Goal: Task Accomplishment & Management: Use online tool/utility

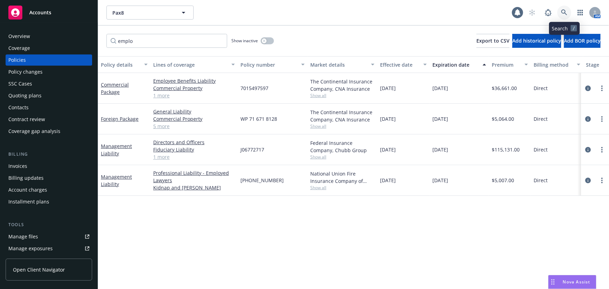
click at [567, 16] on link at bounding box center [564, 13] width 14 height 14
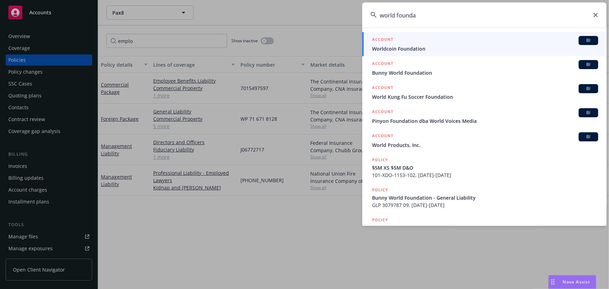
type input "world founda"
click at [418, 45] on span "Worldcoin Foundation" at bounding box center [485, 48] width 226 height 7
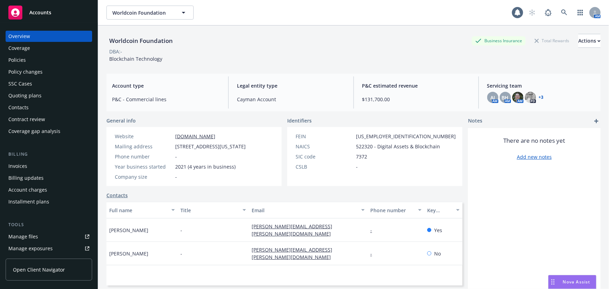
click at [46, 167] on div "Invoices" at bounding box center [48, 166] width 81 height 11
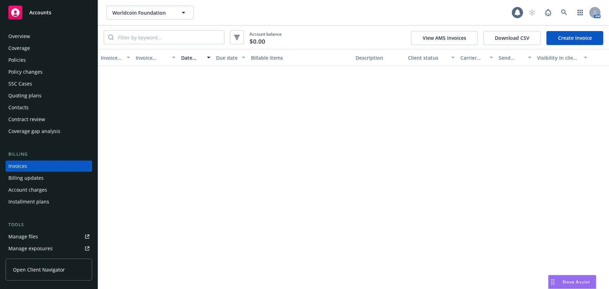
scroll to position [10, 0]
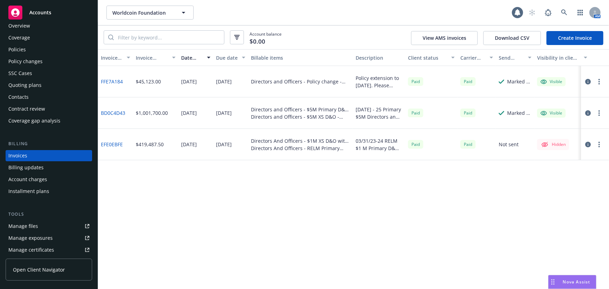
click at [29, 50] on div "Policies" at bounding box center [48, 49] width 81 height 11
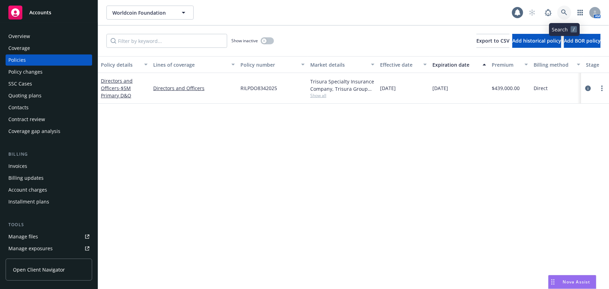
click at [567, 13] on icon at bounding box center [564, 12] width 6 height 6
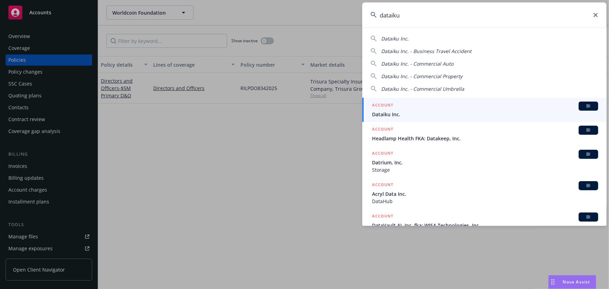
type input "dataiku"
click at [403, 108] on div "ACCOUNT BI" at bounding box center [485, 106] width 226 height 9
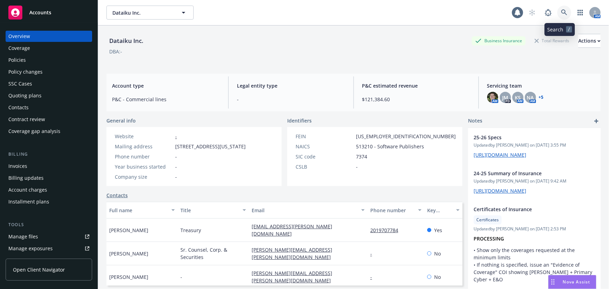
click at [557, 16] on link at bounding box center [564, 13] width 14 height 14
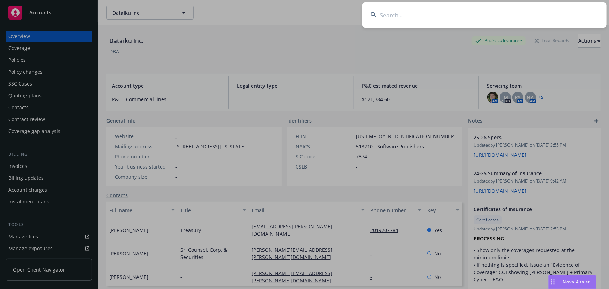
click at [440, 14] on input at bounding box center [484, 14] width 244 height 25
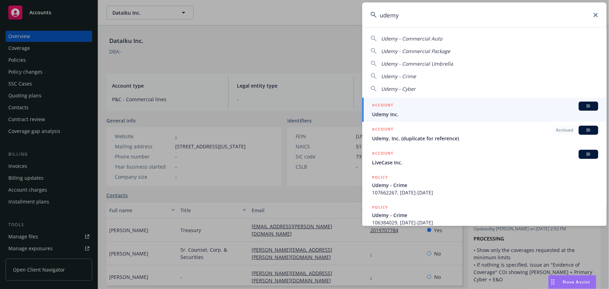
type input "udemy"
click at [401, 111] on span "Udemy Inc." at bounding box center [485, 114] width 226 height 7
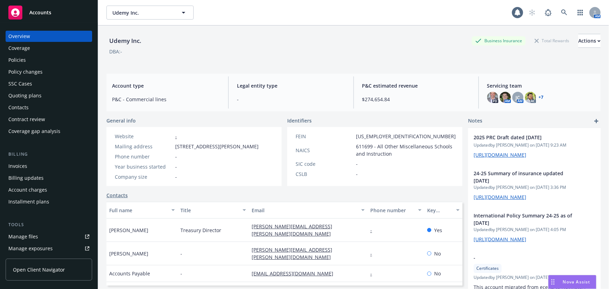
click at [53, 55] on div "Policies" at bounding box center [48, 59] width 81 height 11
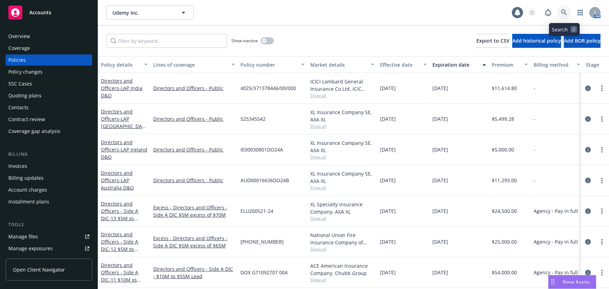
click at [566, 16] on link at bounding box center [564, 13] width 14 height 14
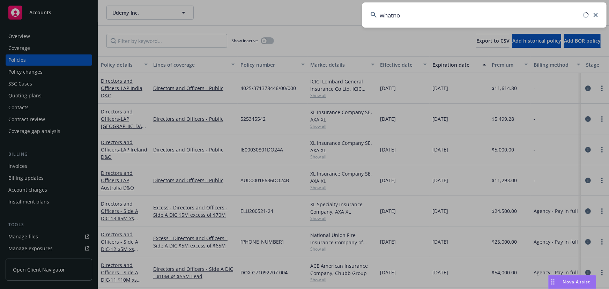
type input "whatnot"
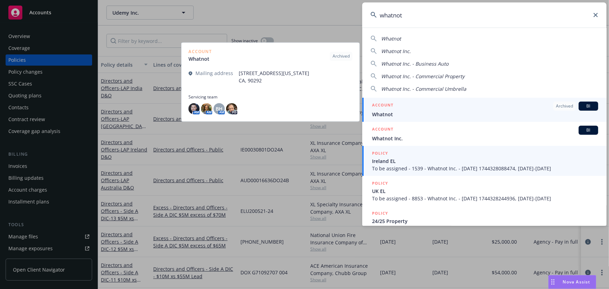
scroll to position [63, 0]
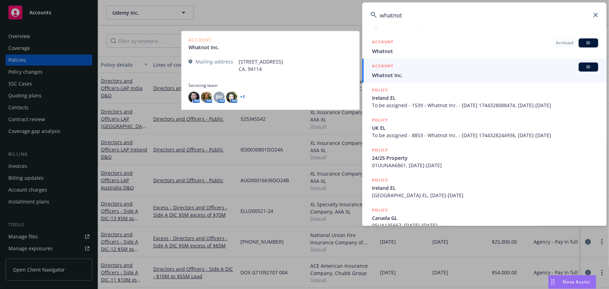
click at [401, 70] on div "ACCOUNT BI" at bounding box center [485, 66] width 226 height 9
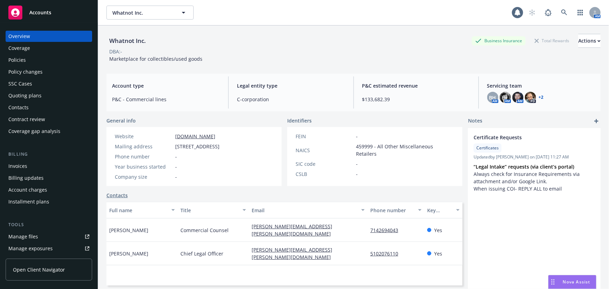
click at [23, 60] on div "Policies" at bounding box center [16, 59] width 17 height 11
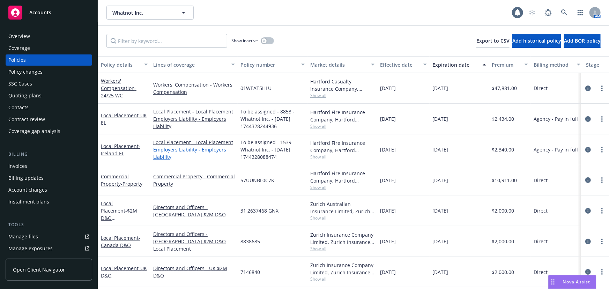
scroll to position [63, 0]
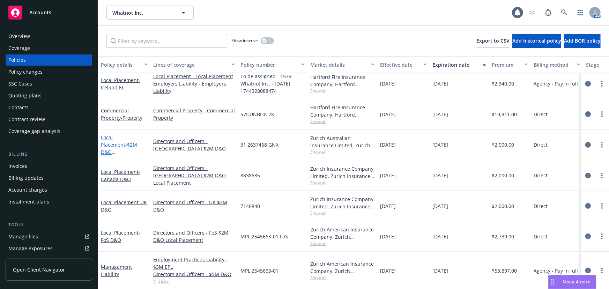
click at [141, 148] on span "- $2M D&O [GEOGRAPHIC_DATA]" at bounding box center [123, 155] width 44 height 29
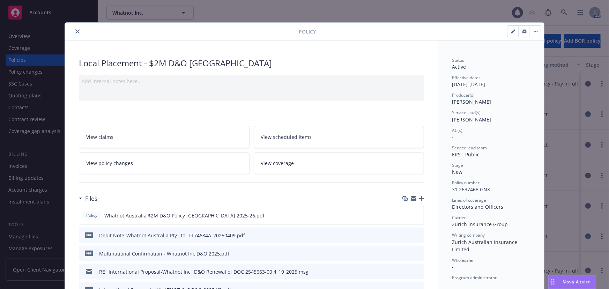
click at [511, 33] on icon "button" at bounding box center [513, 31] width 4 height 4
select select "NEW"
select select "12"
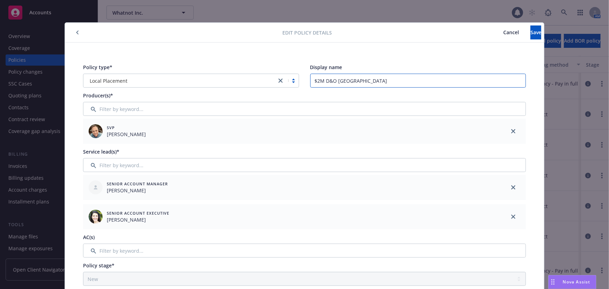
click at [310, 81] on input "$2M D&O [GEOGRAPHIC_DATA]" at bounding box center [418, 81] width 216 height 14
click at [366, 81] on input "$2M D&O [GEOGRAPHIC_DATA]" at bounding box center [418, 81] width 216 height 14
type input "$2M D&O [GEOGRAPHIC_DATA] LAP"
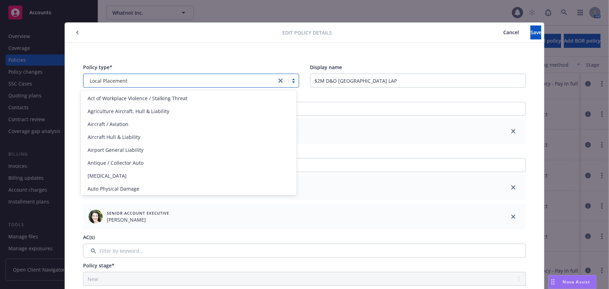
click at [279, 80] on icon "close" at bounding box center [281, 81] width 4 height 4
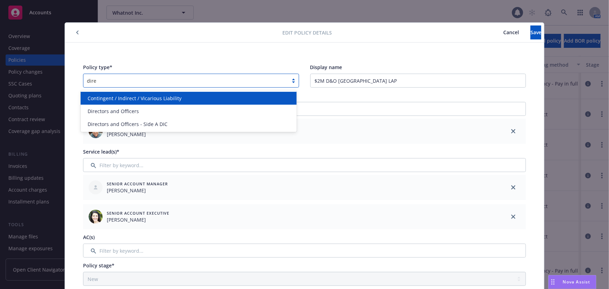
type input "direc"
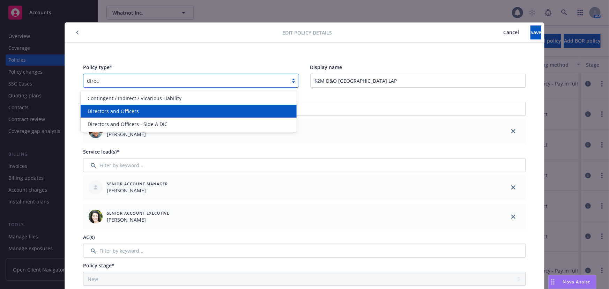
click at [223, 110] on div "Directors and Officers" at bounding box center [189, 111] width 208 height 7
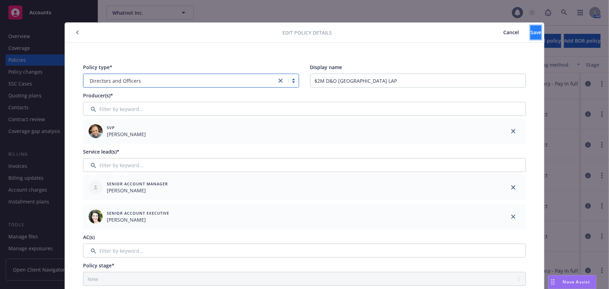
click at [531, 35] on button "Save" at bounding box center [536, 32] width 11 height 14
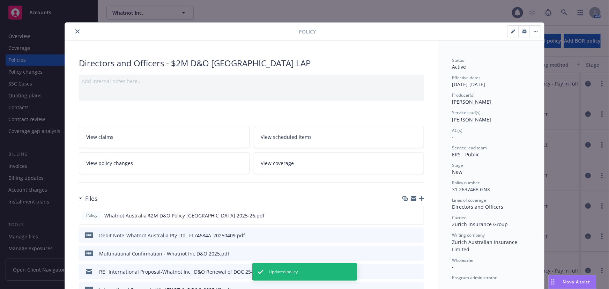
click at [76, 30] on icon "close" at bounding box center [77, 31] width 4 height 4
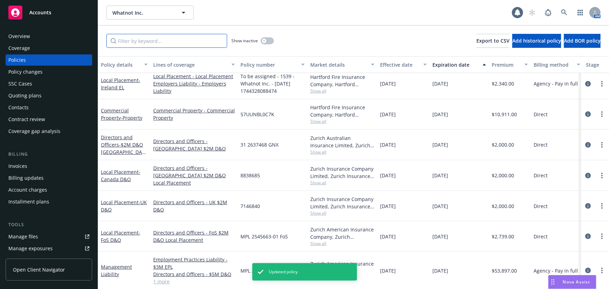
click at [150, 42] on input "Filter by keyword..." at bounding box center [166, 41] width 121 height 14
click at [126, 179] on span "- Canada D&O" at bounding box center [120, 176] width 39 height 14
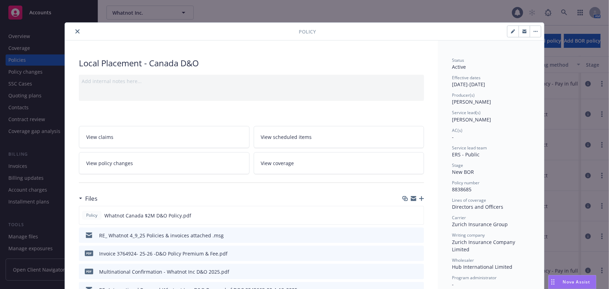
drag, startPoint x: 511, startPoint y: 33, endPoint x: 403, endPoint y: 38, distance: 108.7
click at [511, 33] on icon "button" at bounding box center [513, 31] width 4 height 4
select select "NEW_BOR"
select select "12"
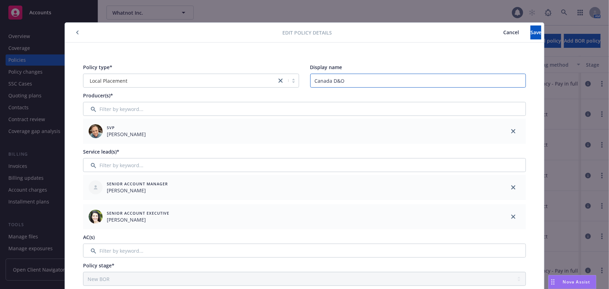
click at [312, 83] on input "Canada D&O" at bounding box center [418, 81] width 216 height 14
click at [369, 81] on input "$2M Canada D&O" at bounding box center [418, 81] width 216 height 14
type input "$2M Canada D&O LAP"
click at [279, 82] on icon "close" at bounding box center [281, 81] width 4 height 4
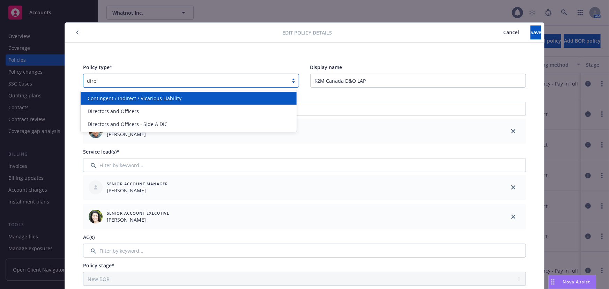
type input "direc"
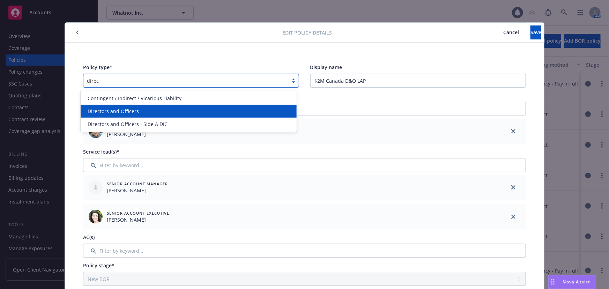
click at [213, 108] on div "Directors and Officers" at bounding box center [189, 111] width 208 height 7
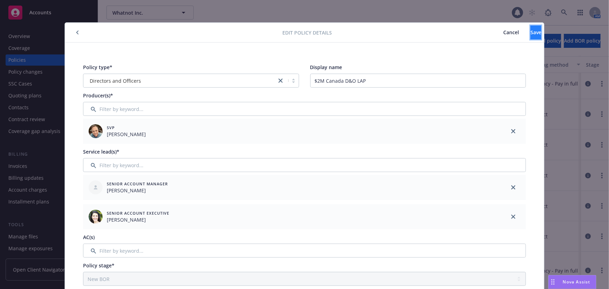
click at [531, 30] on span "Save" at bounding box center [536, 32] width 11 height 7
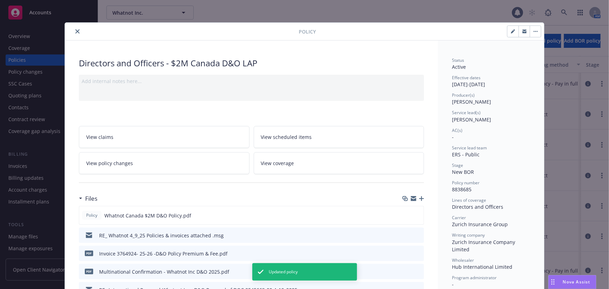
click at [75, 32] on icon "close" at bounding box center [77, 31] width 4 height 4
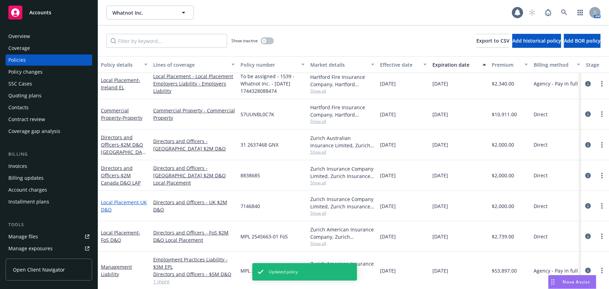
click at [134, 202] on link "Local Placement - UK D&O" at bounding box center [124, 206] width 46 height 14
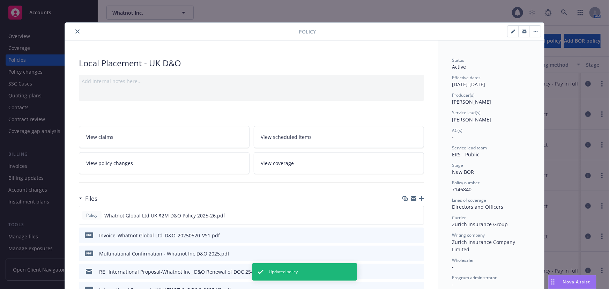
click at [508, 32] on button "button" at bounding box center [513, 31] width 11 height 11
select select "NEW_BOR"
select select "12"
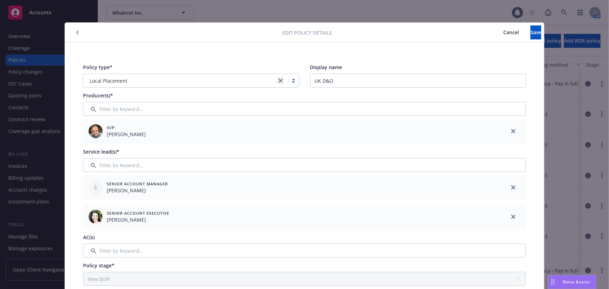
click at [279, 80] on icon "close" at bounding box center [281, 81] width 4 height 4
click at [260, 80] on div at bounding box center [186, 80] width 198 height 8
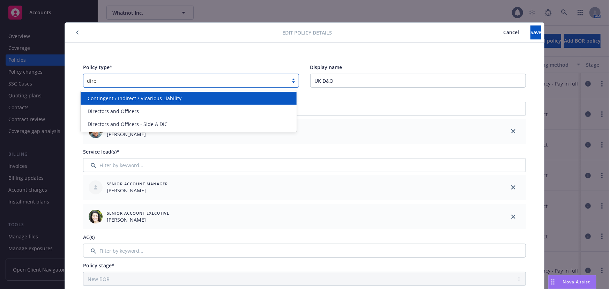
type input "direc"
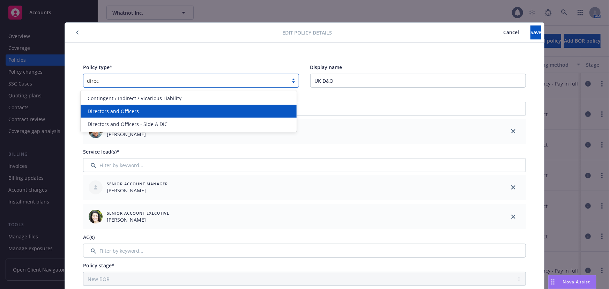
click at [224, 108] on div "Directors and Officers" at bounding box center [189, 111] width 208 height 7
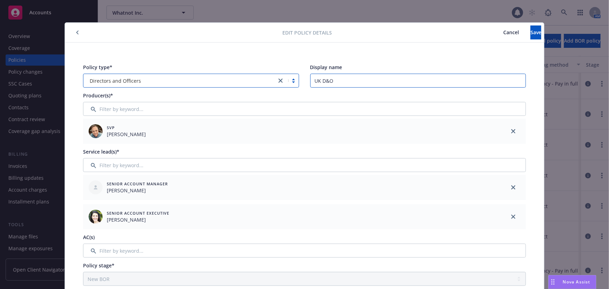
click at [313, 83] on input "UK D&O" at bounding box center [418, 81] width 216 height 14
click at [371, 76] on input "$2M UK D&O" at bounding box center [418, 81] width 216 height 14
type input "$2M UK D&O LAP"
click at [531, 34] on span "Save" at bounding box center [536, 32] width 11 height 7
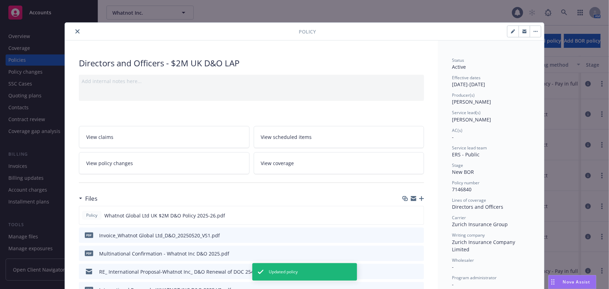
click at [79, 30] on button "close" at bounding box center [77, 31] width 8 height 8
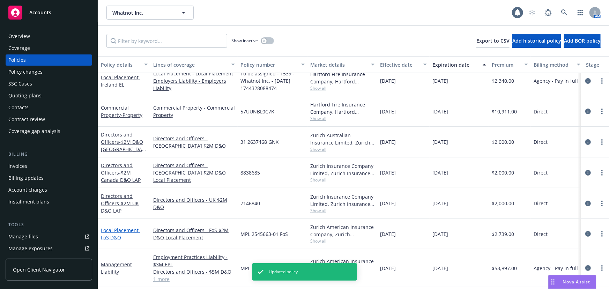
scroll to position [95, 0]
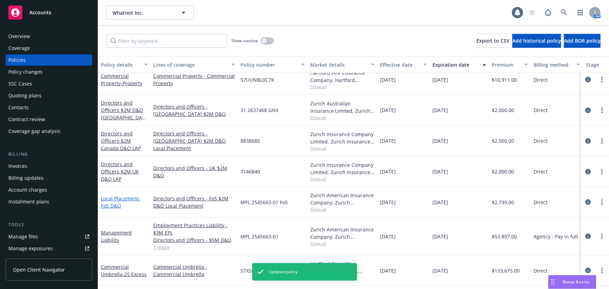
click at [119, 199] on link "Local Placement - FoS D&O" at bounding box center [120, 202] width 39 height 14
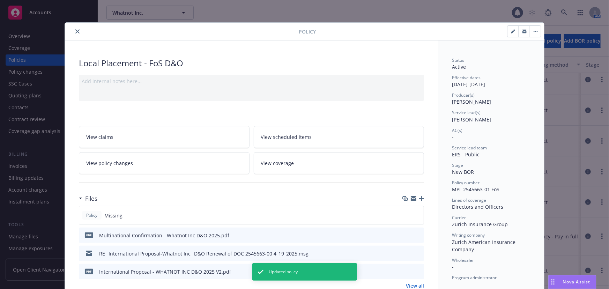
click at [511, 31] on icon "button" at bounding box center [512, 31] width 3 height 3
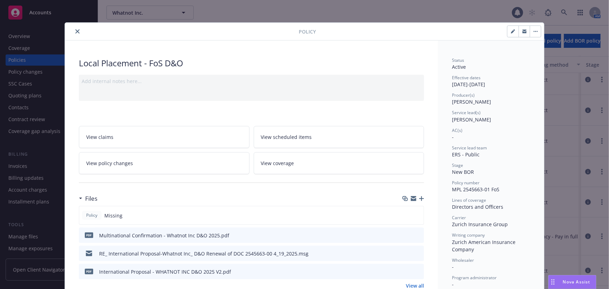
select select "NEW_BOR"
select select "12"
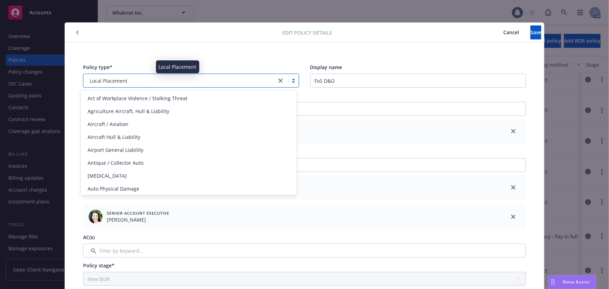
click at [216, 81] on div "Local Placement" at bounding box center [180, 80] width 186 height 7
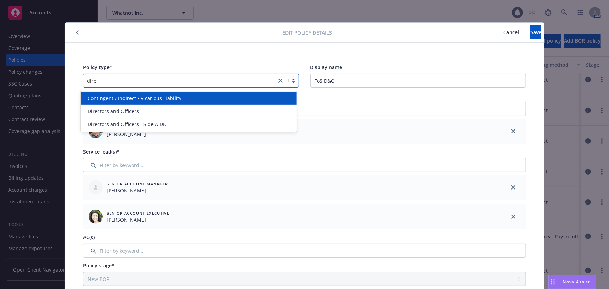
type input "direc"
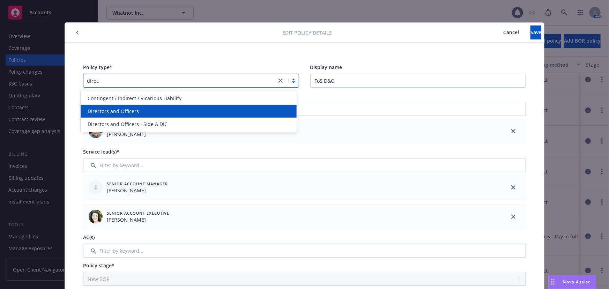
click at [191, 113] on div "Directors and Officers" at bounding box center [189, 111] width 208 height 7
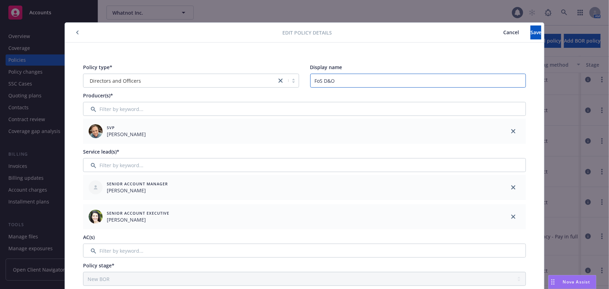
click at [310, 76] on input "FoS D&O" at bounding box center [418, 81] width 216 height 14
type input "$2M FoS D&O LAP"
click at [531, 32] on button "Save" at bounding box center [536, 32] width 11 height 14
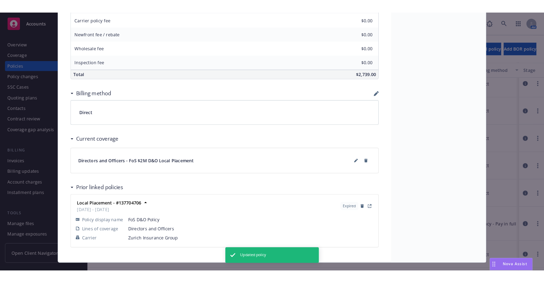
scroll to position [425, 0]
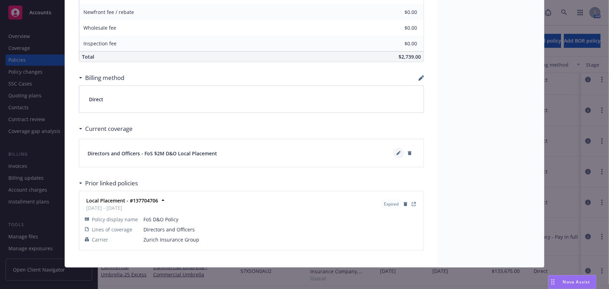
click at [396, 155] on button at bounding box center [398, 153] width 11 height 11
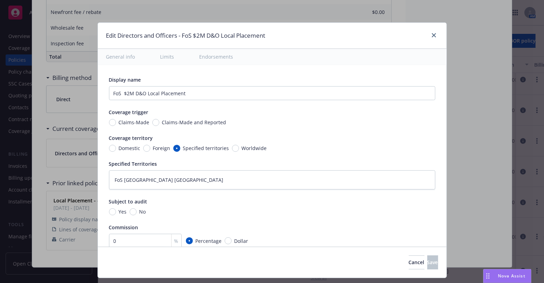
type textarea "x"
click at [433, 37] on link "close" at bounding box center [433, 35] width 8 height 8
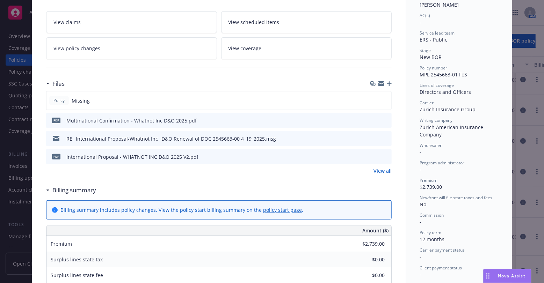
scroll to position [0, 0]
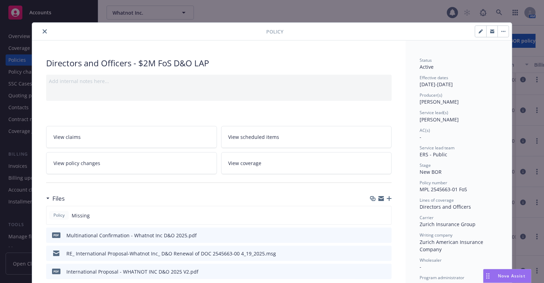
click at [43, 34] on button "close" at bounding box center [44, 31] width 8 height 8
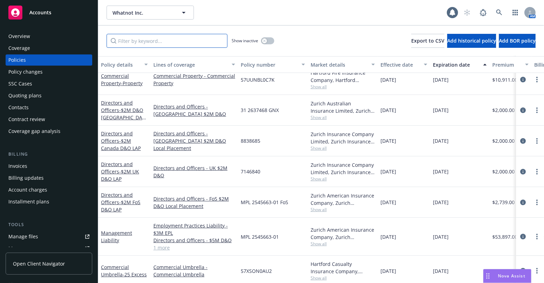
click at [209, 45] on input "Filter by keyword..." at bounding box center [166, 41] width 121 height 14
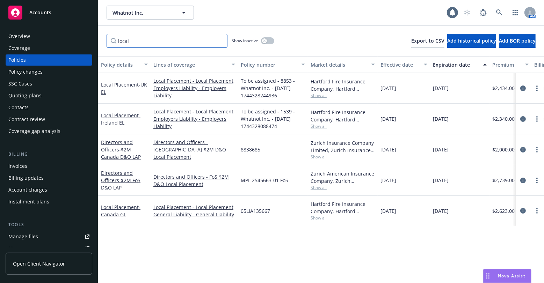
type input "local"
click at [210, 233] on div "Policy details Lines of coverage Policy number Market details Effective date Ex…" at bounding box center [320, 172] width 445 height 233
click at [133, 179] on span "- $2M FoS D&O LAP" at bounding box center [120, 184] width 39 height 14
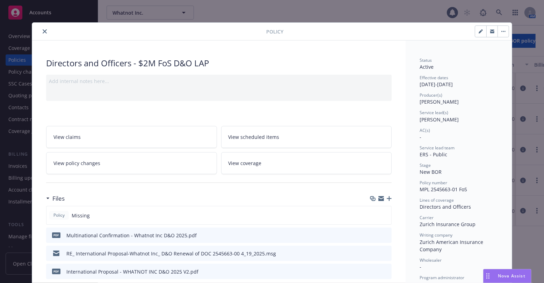
scroll to position [21, 0]
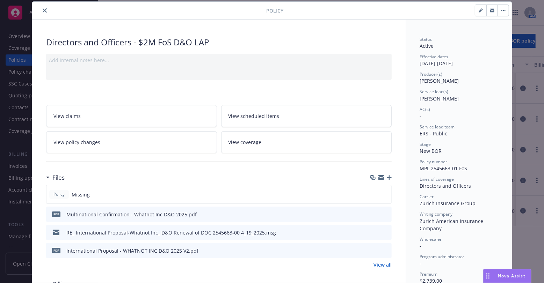
drag, startPoint x: 478, startPoint y: 11, endPoint x: 378, endPoint y: 29, distance: 101.4
click at [478, 11] on icon "button" at bounding box center [480, 10] width 4 height 4
select select "NEW_BOR"
select select "12"
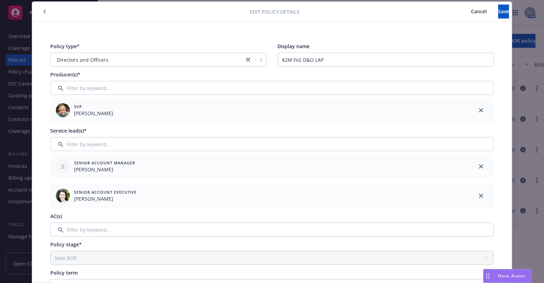
drag, startPoint x: 450, startPoint y: 43, endPoint x: 380, endPoint y: 51, distance: 69.9
click at [450, 43] on div "Display name" at bounding box center [386, 46] width 216 height 7
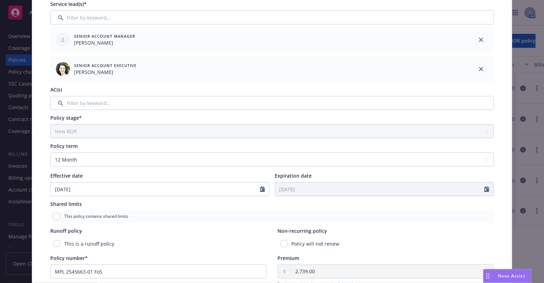
scroll to position [243, 0]
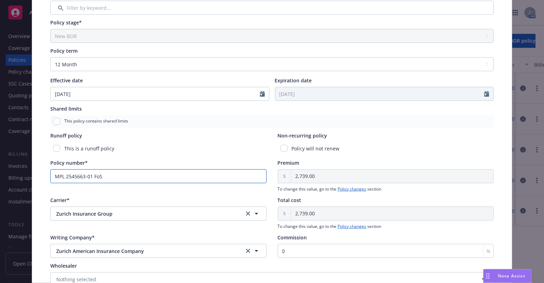
drag, startPoint x: 136, startPoint y: 177, endPoint x: 34, endPoint y: 171, distance: 102.4
click at [34, 171] on div "Policy type* Directors and Officers Display name $2M FoS D&O LAP Producer(s)* S…" at bounding box center [271, 68] width 479 height 536
paste input "text"
click at [441, 143] on div "Policy will not renew" at bounding box center [386, 148] width 216 height 13
click at [212, 172] on input "Policy number*" at bounding box center [158, 176] width 216 height 14
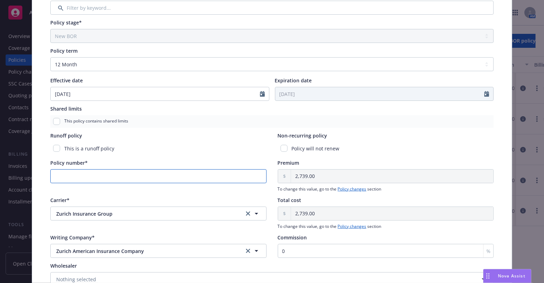
paste input "145448734"
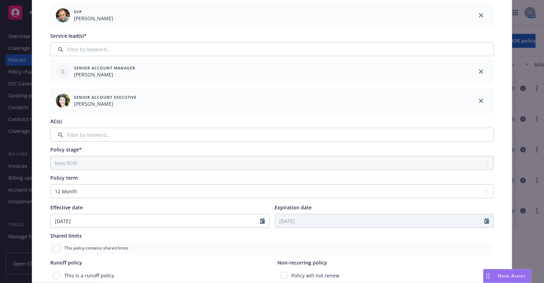
scroll to position [0, 0]
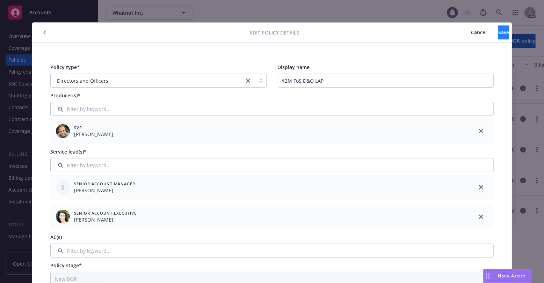
type input "145448734"
click at [498, 35] on span "Save" at bounding box center [503, 32] width 11 height 7
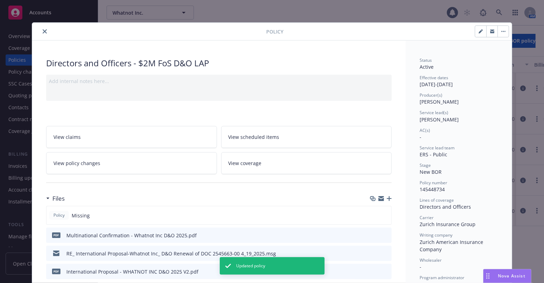
click at [386, 199] on icon "button" at bounding box center [388, 198] width 5 height 5
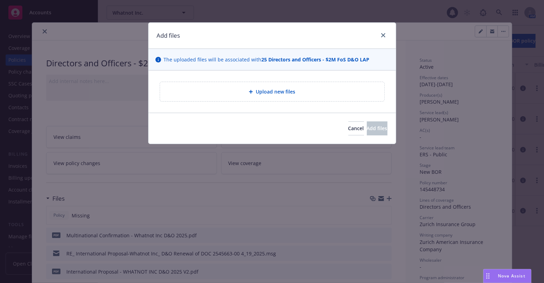
click at [273, 94] on span "Upload new files" at bounding box center [275, 91] width 39 height 7
type textarea "x"
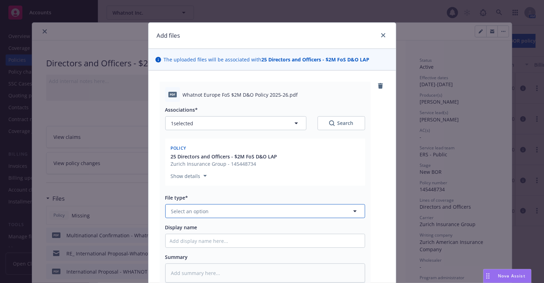
click at [317, 212] on button "Select an option" at bounding box center [265, 211] width 200 height 14
type input "policy"
click at [286, 223] on div "Policy" at bounding box center [264, 231] width 199 height 19
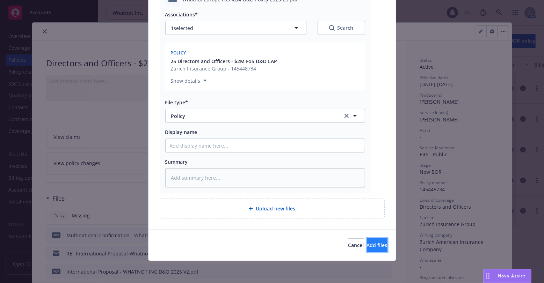
click at [367, 242] on span "Add files" at bounding box center [377, 245] width 21 height 7
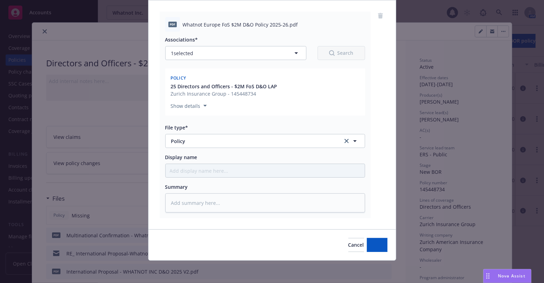
scroll to position [70, 0]
type textarea "x"
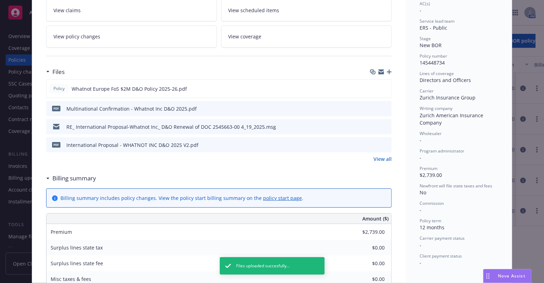
scroll to position [0, 0]
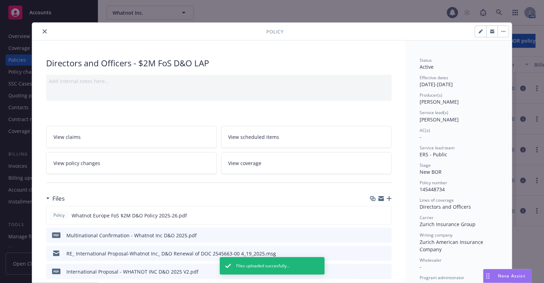
click at [44, 32] on icon "close" at bounding box center [45, 31] width 4 height 4
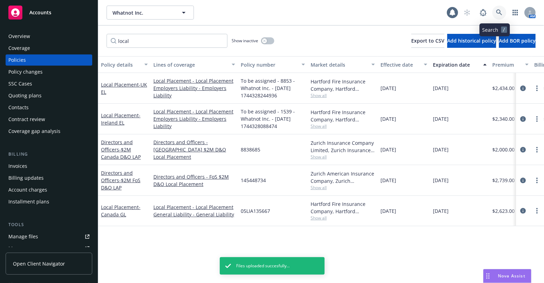
click at [496, 14] on icon at bounding box center [499, 12] width 6 height 6
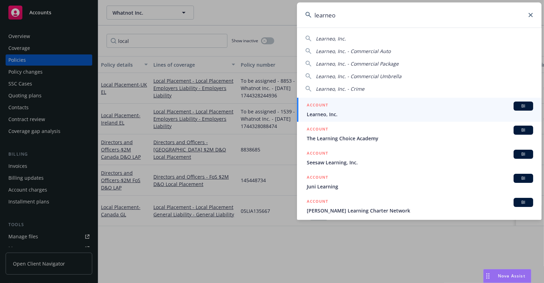
type input "learneo"
click at [417, 108] on div "ACCOUNT BI" at bounding box center [419, 106] width 226 height 9
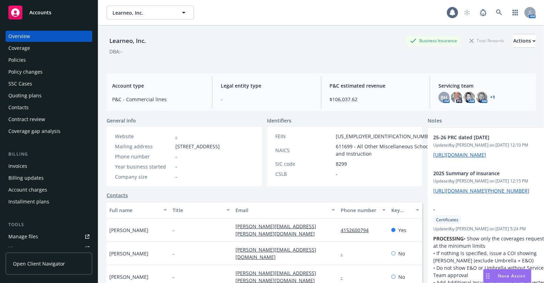
click at [63, 62] on div "Policies" at bounding box center [48, 59] width 81 height 11
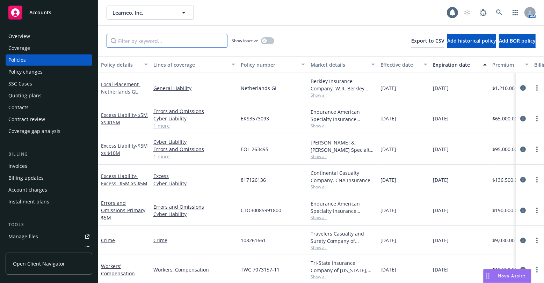
click at [146, 43] on input "Filter by keyword..." at bounding box center [166, 41] width 121 height 14
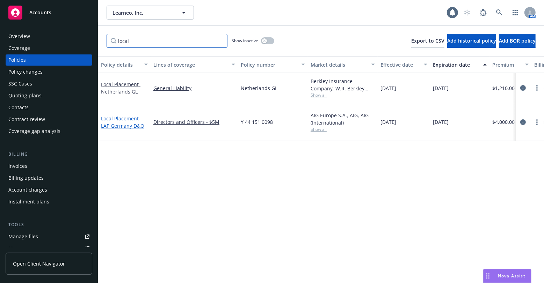
type input "local"
click at [127, 122] on span "- LAP Germany D&O" at bounding box center [122, 122] width 43 height 14
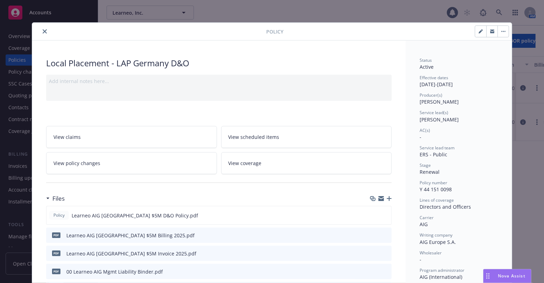
click at [475, 34] on button "button" at bounding box center [480, 31] width 11 height 11
select select "RENEWAL"
select select "12"
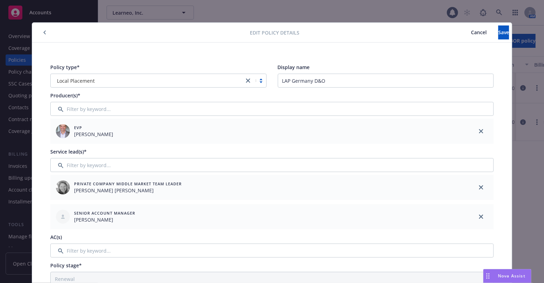
drag, startPoint x: 242, startPoint y: 81, endPoint x: 246, endPoint y: 81, distance: 3.8
click at [248, 81] on link "close" at bounding box center [248, 80] width 8 height 8
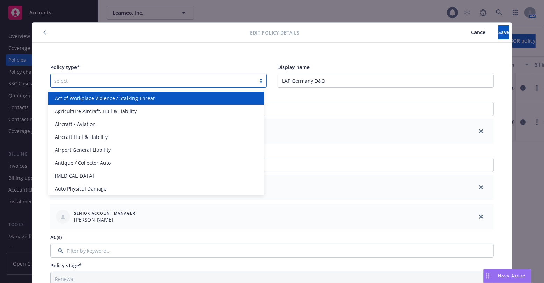
click at [246, 81] on div at bounding box center [153, 80] width 198 height 8
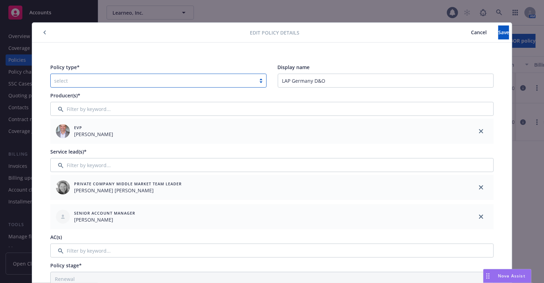
click at [230, 81] on div at bounding box center [153, 80] width 198 height 8
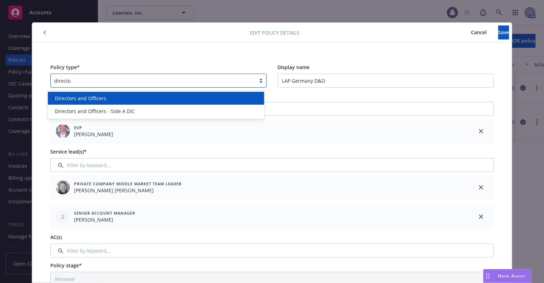
type input "director"
click at [221, 99] on div "Directors and Officers" at bounding box center [156, 98] width 208 height 7
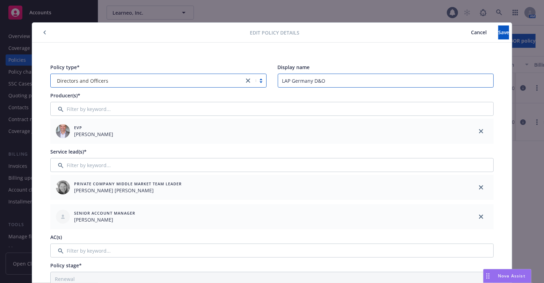
click at [280, 82] on input "LAP Germany D&O" at bounding box center [386, 81] width 216 height 14
type input "$5M LAP Germany D&O"
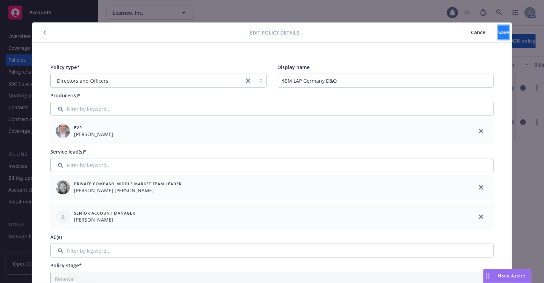
click at [498, 34] on span "Save" at bounding box center [503, 32] width 11 height 7
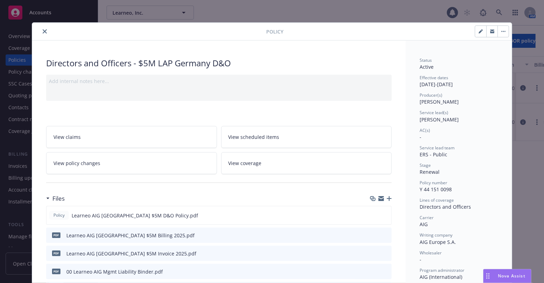
click at [40, 33] on button "close" at bounding box center [44, 31] width 8 height 8
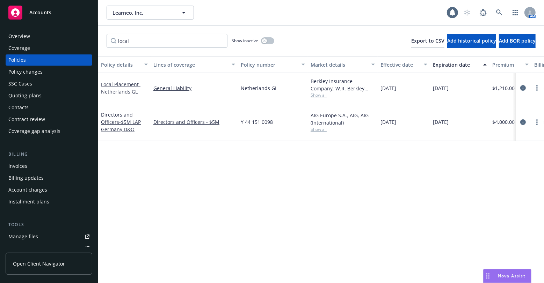
click at [190, 168] on div "Policy details Lines of coverage Policy number Market details Effective date Ex…" at bounding box center [320, 169] width 445 height 227
click at [192, 167] on div "Policy details Lines of coverage Policy number Market details Effective date Ex…" at bounding box center [320, 169] width 445 height 227
